Goal: Task Accomplishment & Management: Use online tool/utility

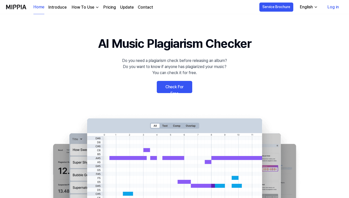
click at [178, 88] on link "Check For Free" at bounding box center [174, 87] width 35 height 12
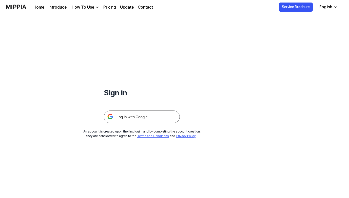
click at [146, 118] on img at bounding box center [142, 117] width 76 height 13
